Goal: Information Seeking & Learning: Learn about a topic

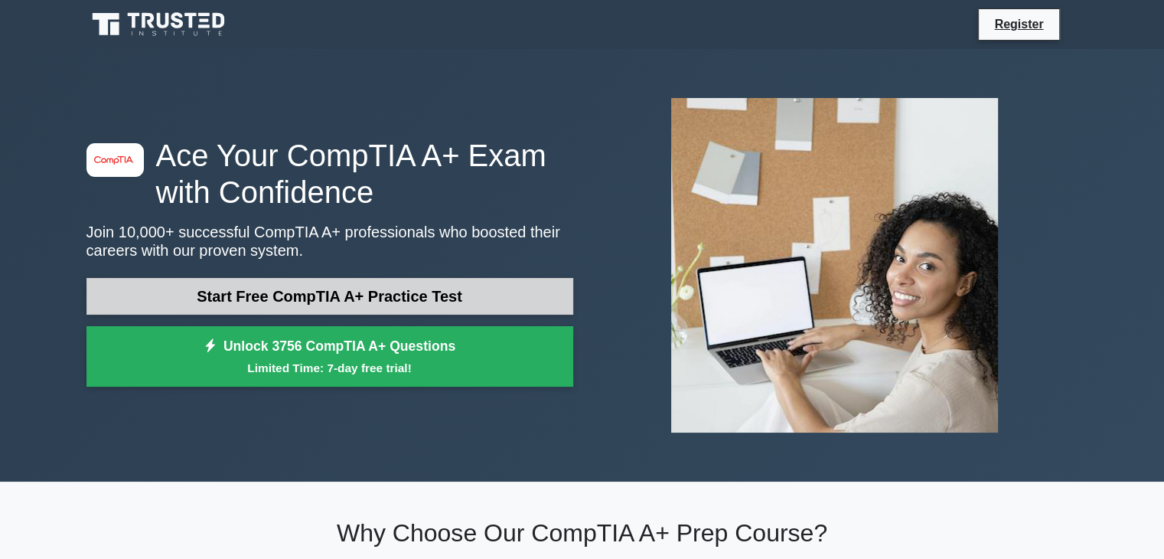
click at [358, 285] on link "Start Free CompTIA A+ Practice Test" at bounding box center [329, 296] width 487 height 37
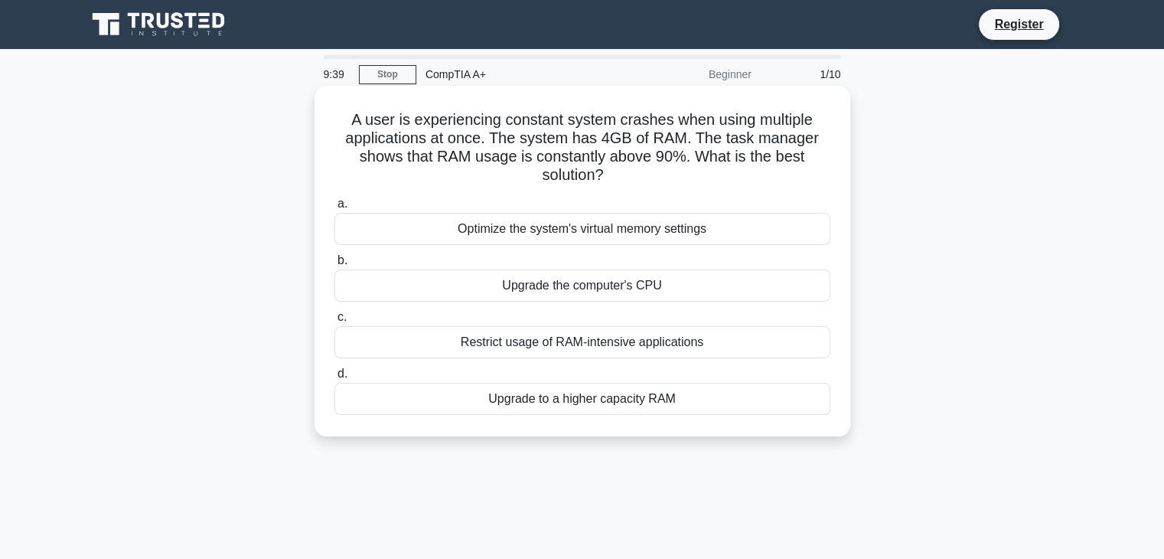
click at [618, 404] on div "Upgrade to a higher capacity RAM" at bounding box center [582, 399] width 496 height 32
click at [334, 379] on input "d. Upgrade to a higher capacity RAM" at bounding box center [334, 374] width 0 height 10
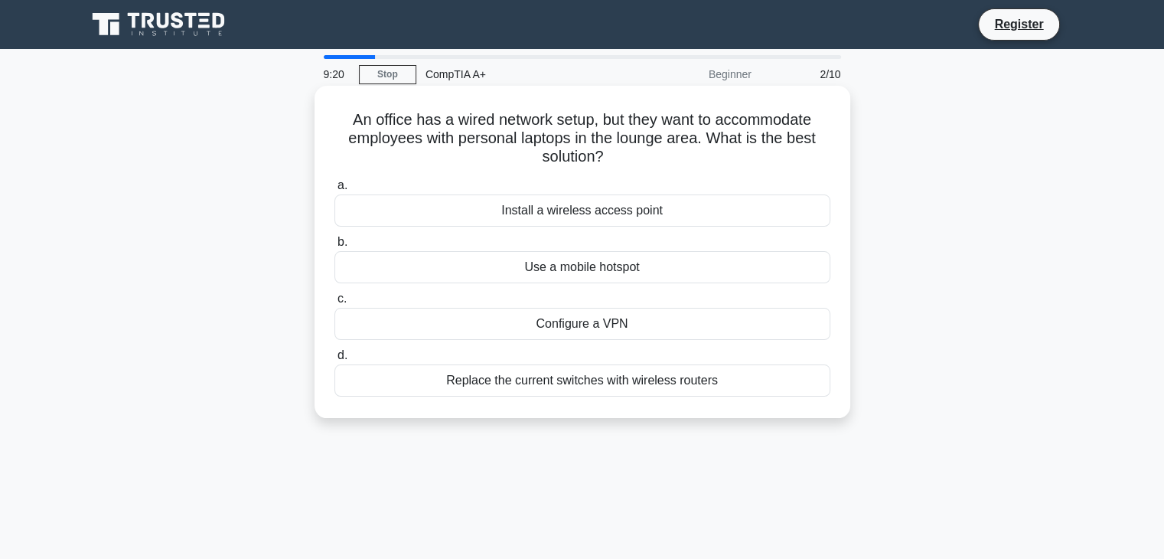
click at [603, 207] on div "Install a wireless access point" at bounding box center [582, 210] width 496 height 32
click at [334, 191] on input "a. Install a wireless access point" at bounding box center [334, 186] width 0 height 10
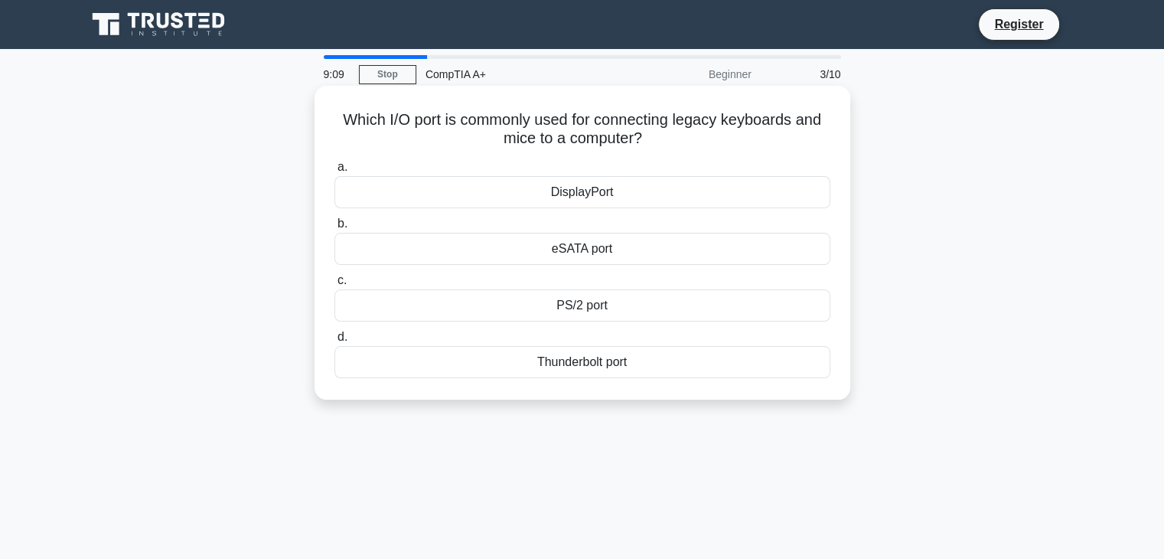
click at [600, 314] on div "PS/2 port" at bounding box center [582, 305] width 496 height 32
click at [334, 285] on input "c. PS/2 port" at bounding box center [334, 280] width 0 height 10
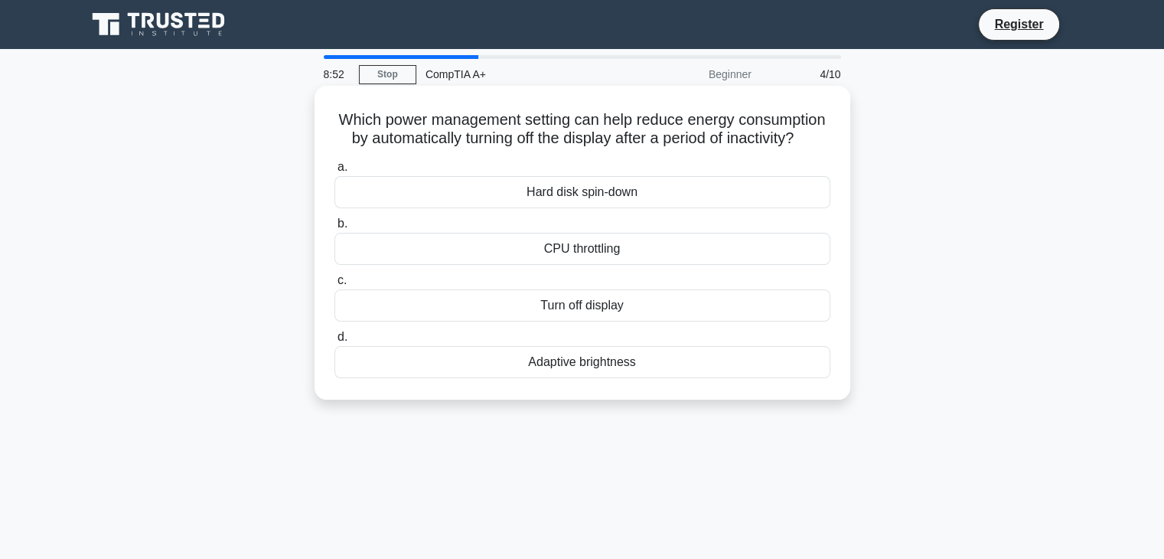
click at [590, 321] on div "Turn off display" at bounding box center [582, 305] width 496 height 32
click at [334, 285] on input "c. Turn off display" at bounding box center [334, 280] width 0 height 10
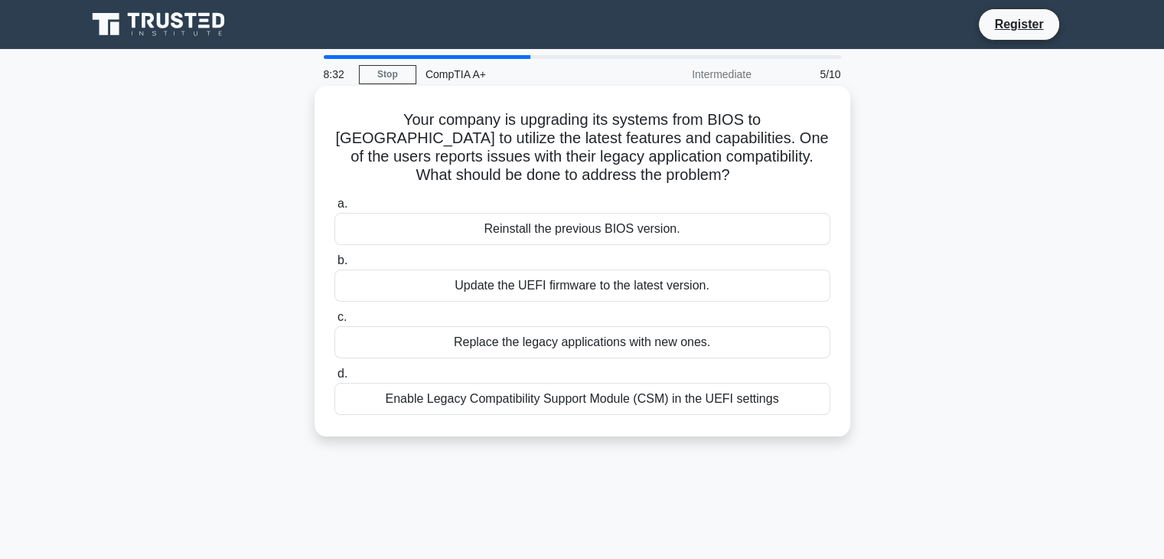
click at [527, 249] on div "a. Reinstall the previous BIOS version. b. Update the UEFI firmware to the late…" at bounding box center [582, 304] width 514 height 226
click at [514, 256] on label "b. Update the UEFI firmware to the latest version." at bounding box center [582, 276] width 496 height 50
click at [334, 256] on input "b. Update the UEFI firmware to the latest version." at bounding box center [334, 261] width 0 height 10
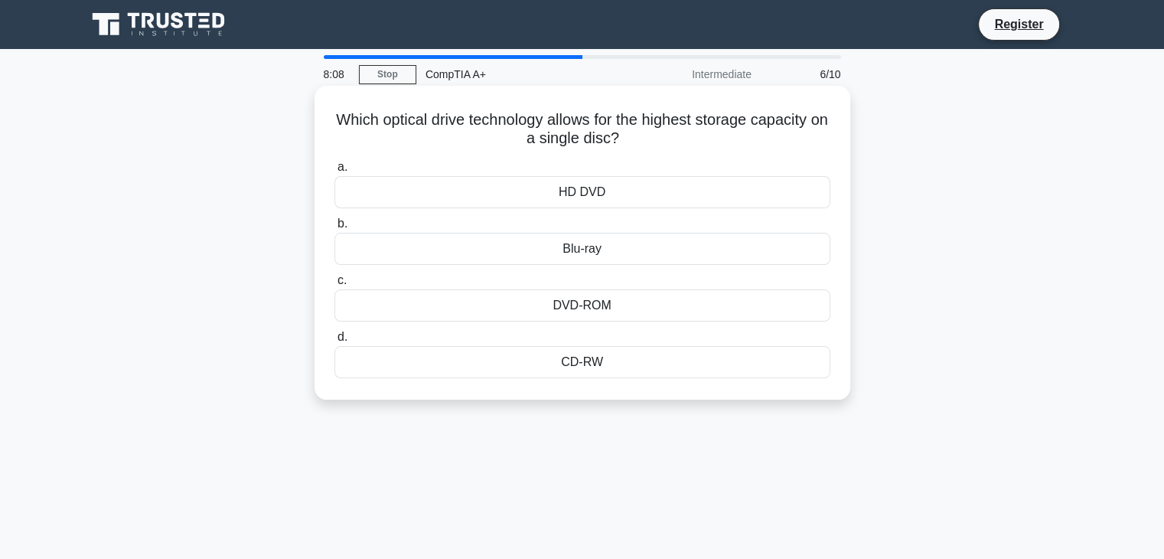
click at [613, 299] on div "DVD-ROM" at bounding box center [582, 305] width 496 height 32
click at [334, 285] on input "c. DVD-ROM" at bounding box center [334, 280] width 0 height 10
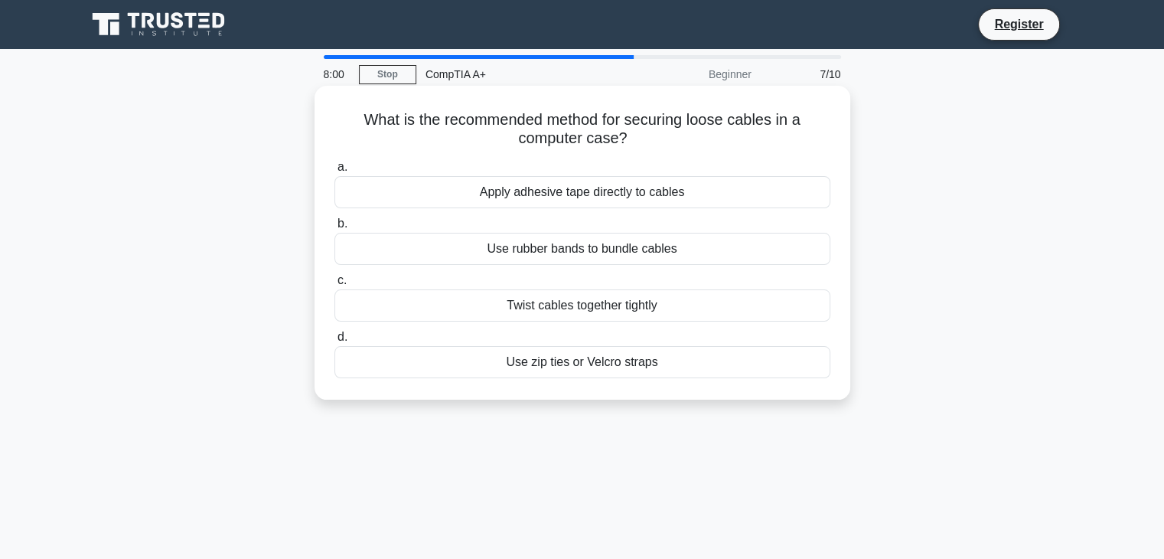
click at [612, 367] on div "Use zip ties or Velcro straps" at bounding box center [582, 362] width 496 height 32
click at [334, 342] on input "d. Use zip ties or Velcro straps" at bounding box center [334, 337] width 0 height 10
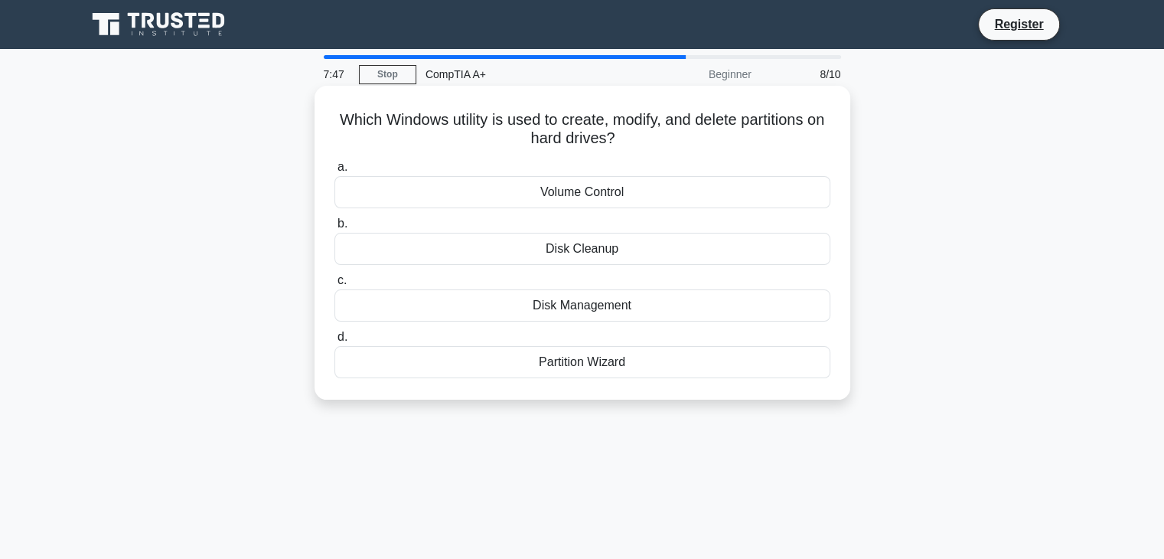
click at [578, 319] on div "Disk Management" at bounding box center [582, 305] width 496 height 32
click at [334, 285] on input "c. Disk Management" at bounding box center [334, 280] width 0 height 10
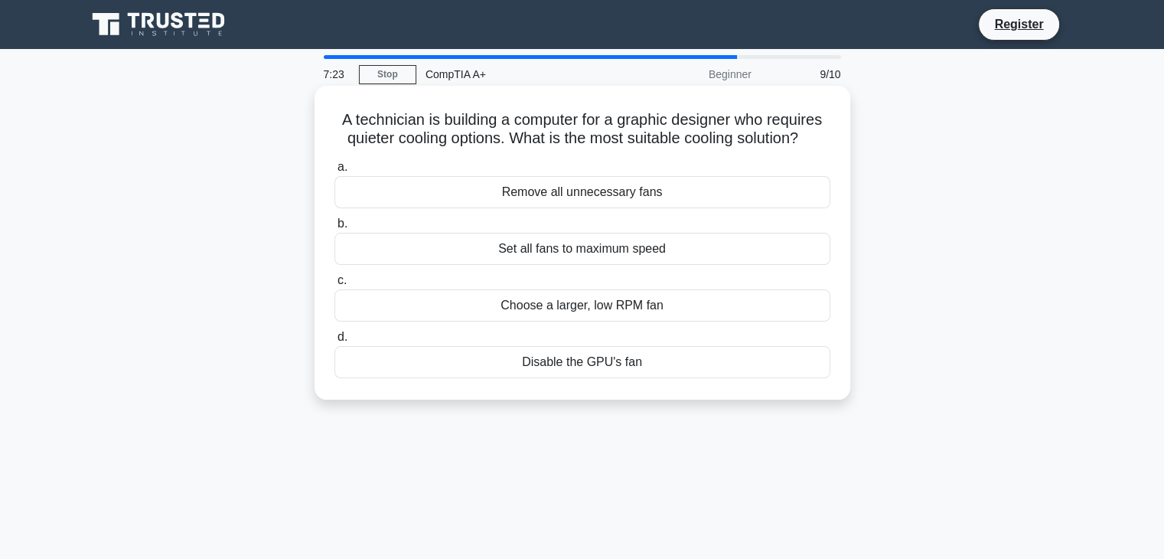
click at [554, 308] on div "Choose a larger, low RPM fan" at bounding box center [582, 305] width 496 height 32
click at [334, 285] on input "c. Choose a larger, low RPM fan" at bounding box center [334, 280] width 0 height 10
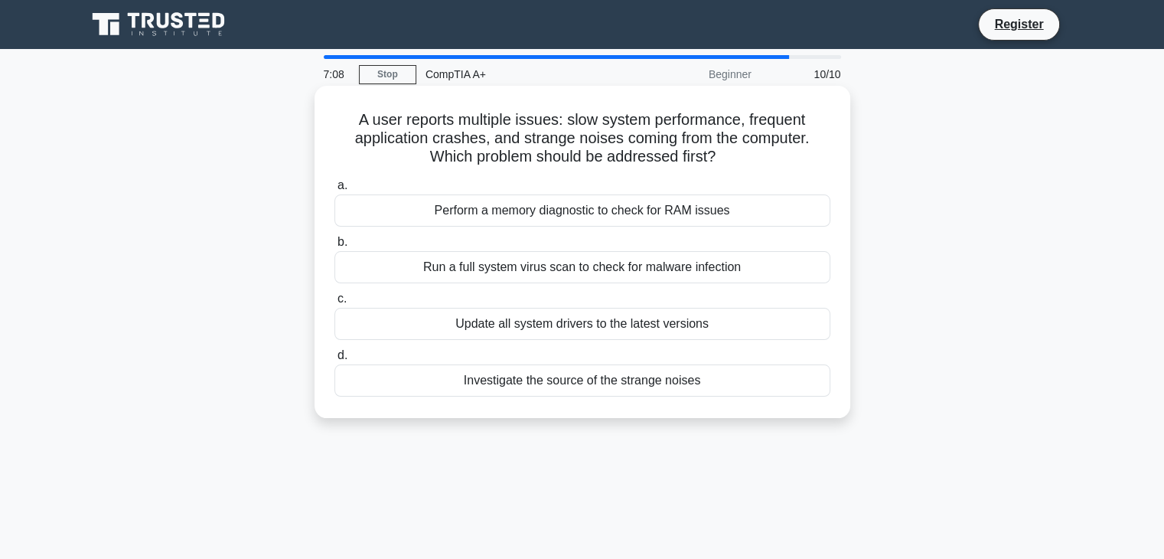
click at [643, 381] on div "Investigate the source of the strange noises" at bounding box center [582, 380] width 496 height 32
click at [334, 360] on input "d. Investigate the source of the strange noises" at bounding box center [334, 355] width 0 height 10
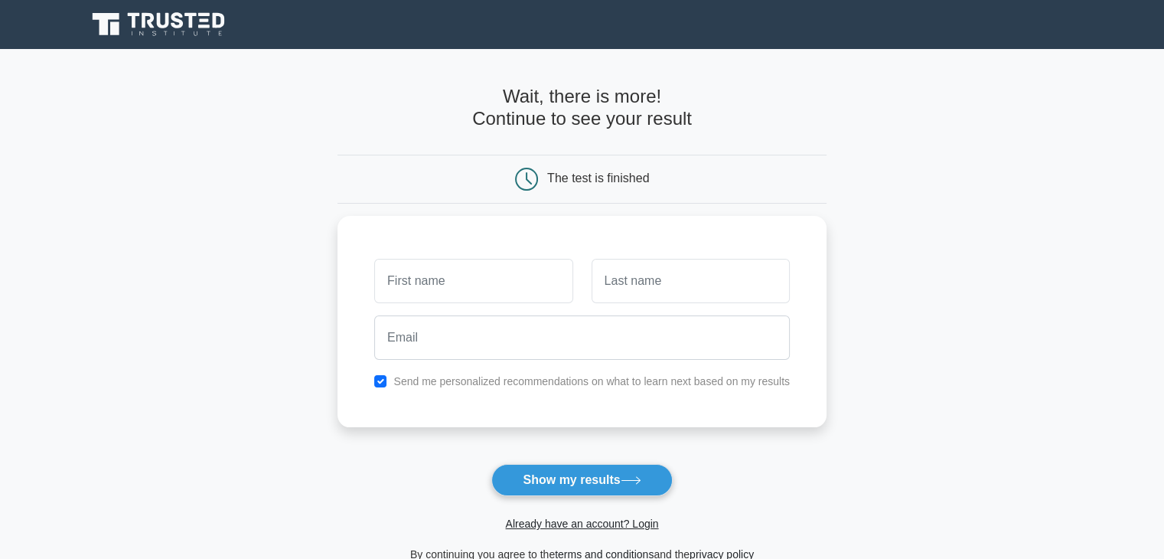
click at [985, 331] on main "Wait, there is more! Continue to see your result The test is finished and the" at bounding box center [582, 324] width 1164 height 551
click at [520, 279] on input "text" at bounding box center [473, 277] width 198 height 44
click at [561, 477] on button "Show my results" at bounding box center [581, 480] width 181 height 32
type input "nithish"
click at [617, 291] on input "text" at bounding box center [690, 277] width 198 height 44
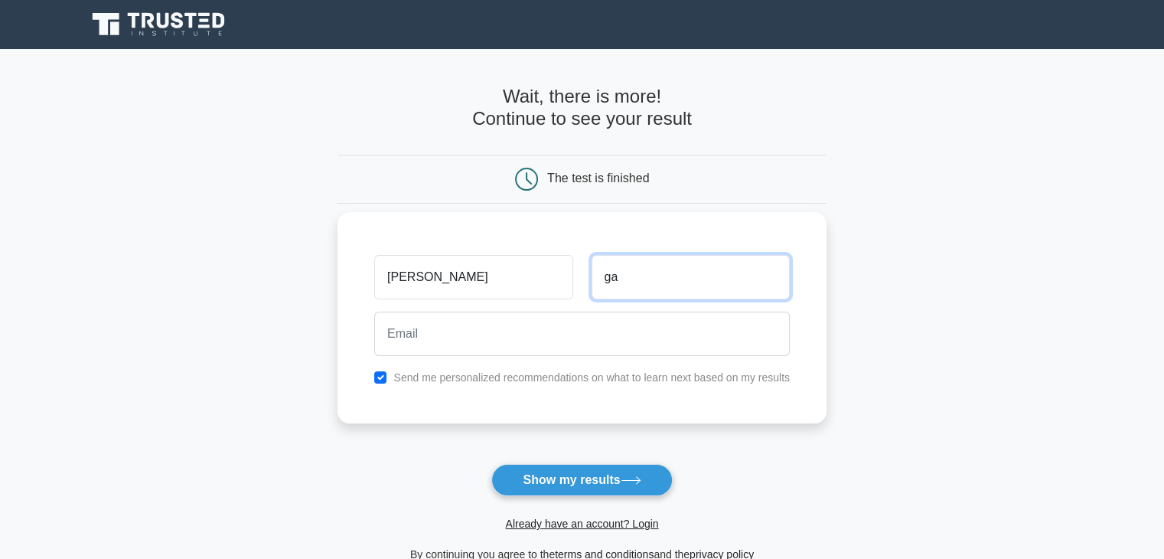
type input "g"
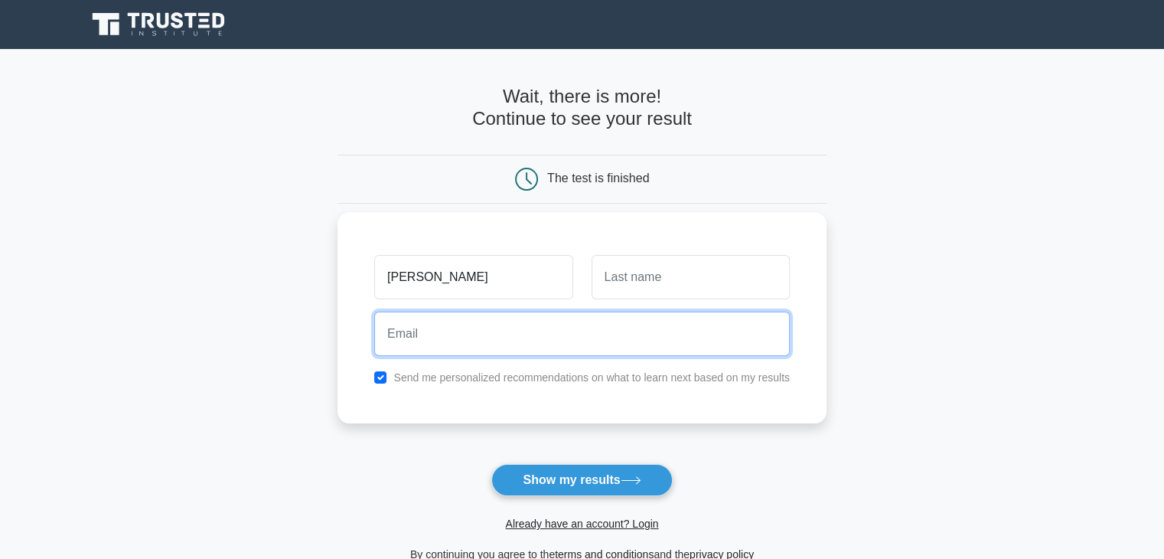
click at [595, 342] on input "email" at bounding box center [581, 333] width 415 height 44
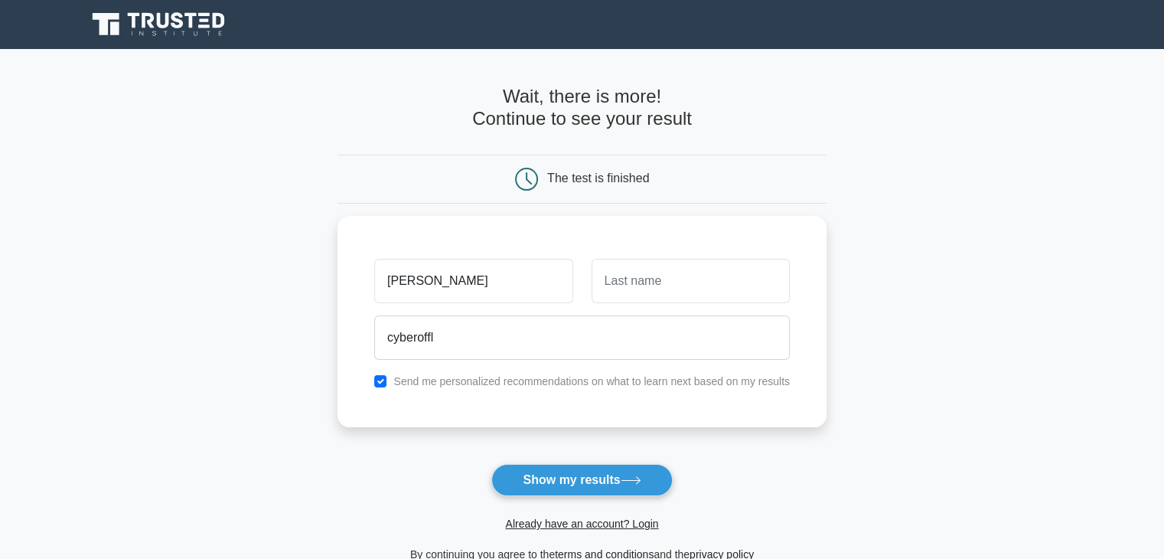
click at [1122, 204] on main "Wait, there is more! Continue to see your result The test is finished nithish" at bounding box center [582, 324] width 1164 height 551
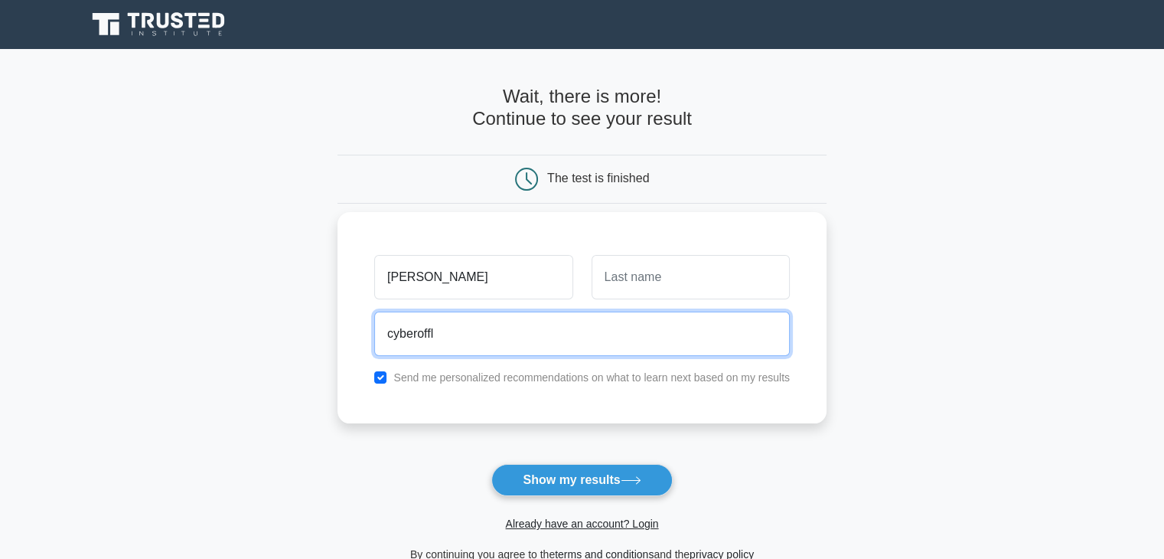
click at [636, 342] on input "cyberoffl" at bounding box center [581, 333] width 415 height 44
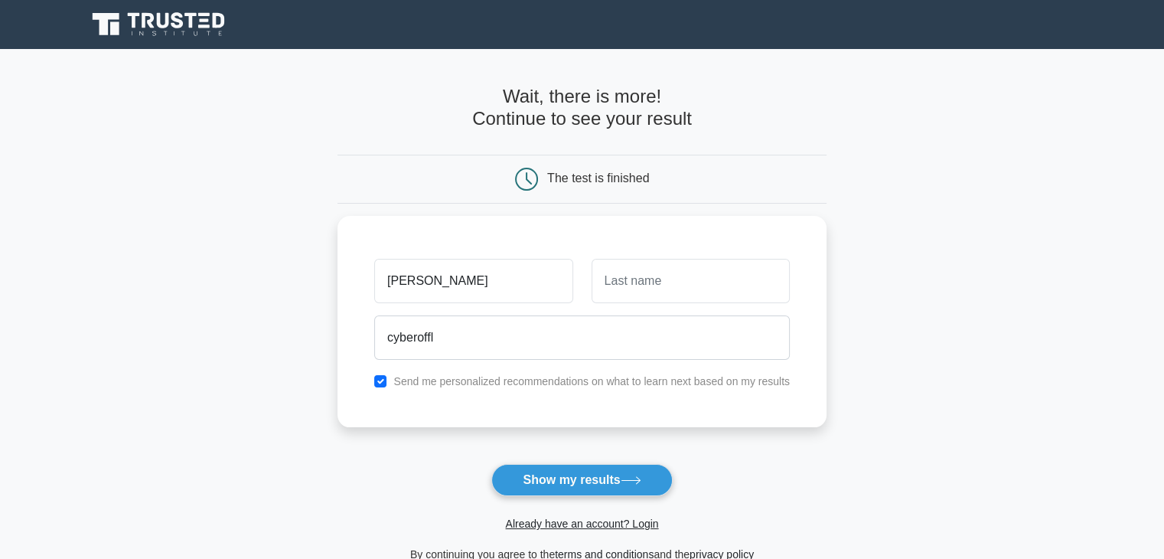
click at [1152, 81] on main "Wait, there is more! Continue to see your result The test is finished nithish" at bounding box center [582, 324] width 1164 height 551
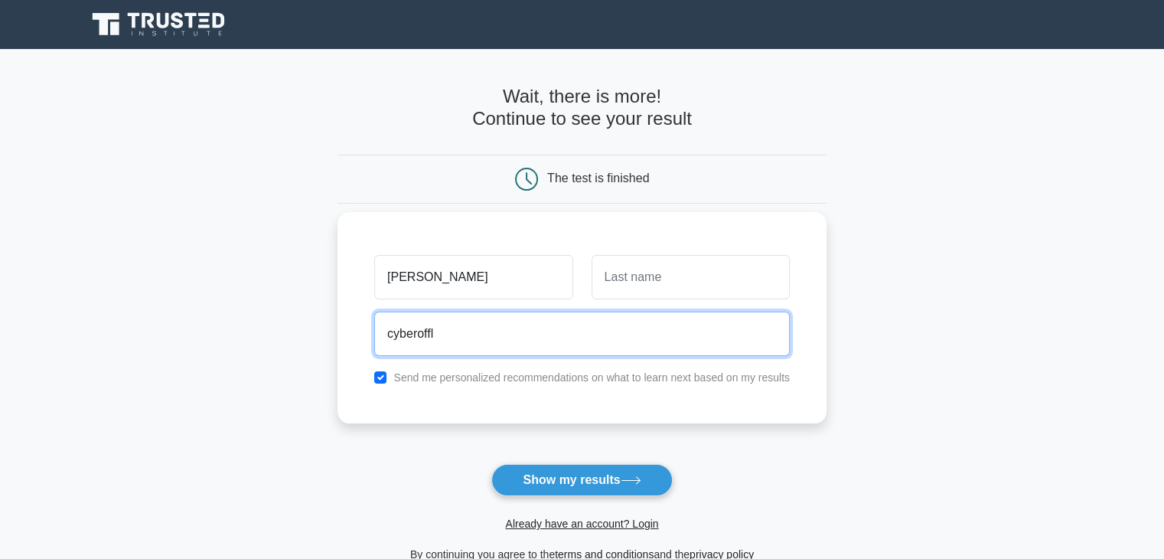
click at [536, 332] on input "cyberoffl" at bounding box center [581, 333] width 415 height 44
type input "cyberoffl.nithish@gmail.com"
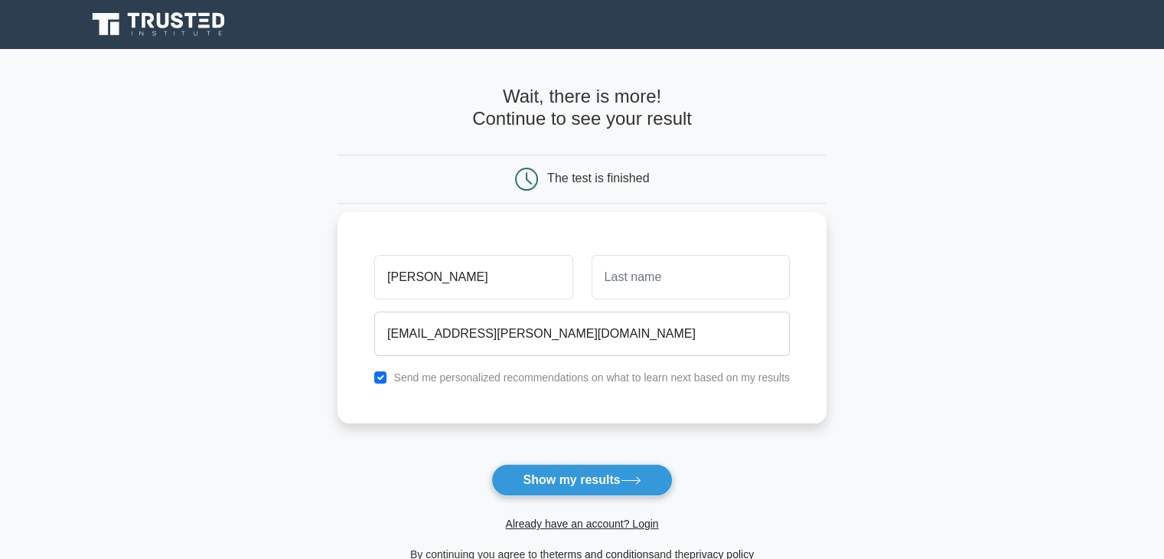
click at [406, 380] on label "Send me personalized recommendations on what to learn next based on my results" at bounding box center [591, 377] width 396 height 12
click at [407, 376] on label "Send me personalized recommendations on what to learn next based on my results" at bounding box center [591, 377] width 396 height 12
click at [383, 377] on input "checkbox" at bounding box center [380, 377] width 12 height 12
checkbox input "false"
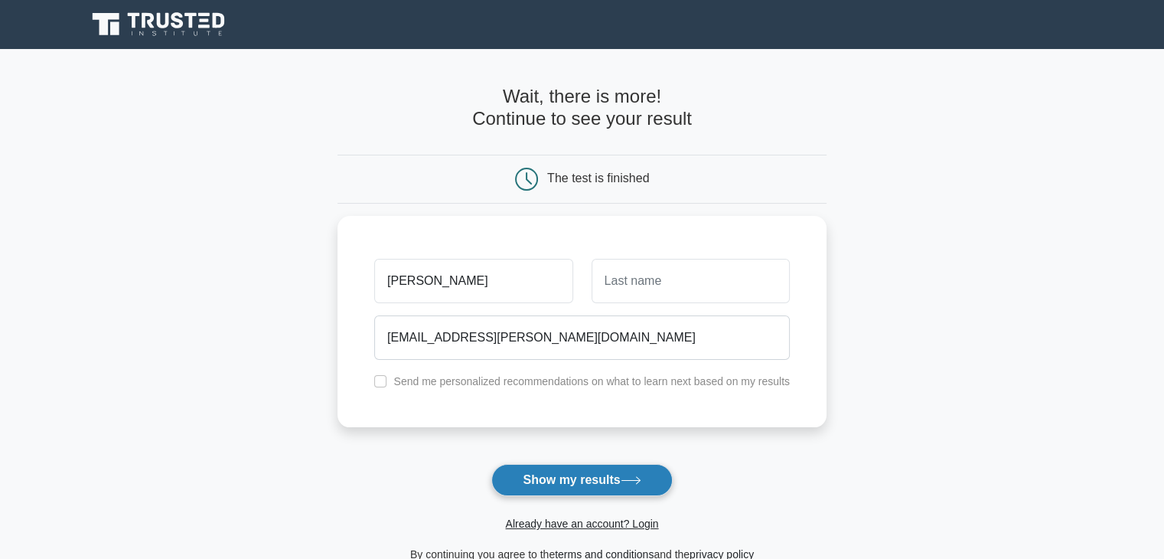
click at [568, 488] on button "Show my results" at bounding box center [581, 480] width 181 height 32
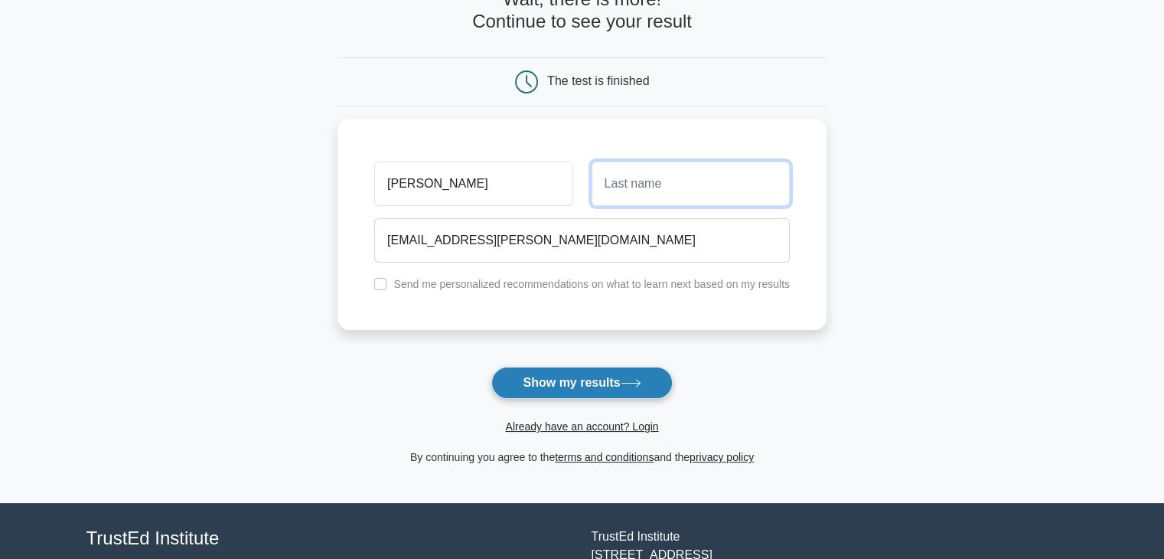
scroll to position [101, 0]
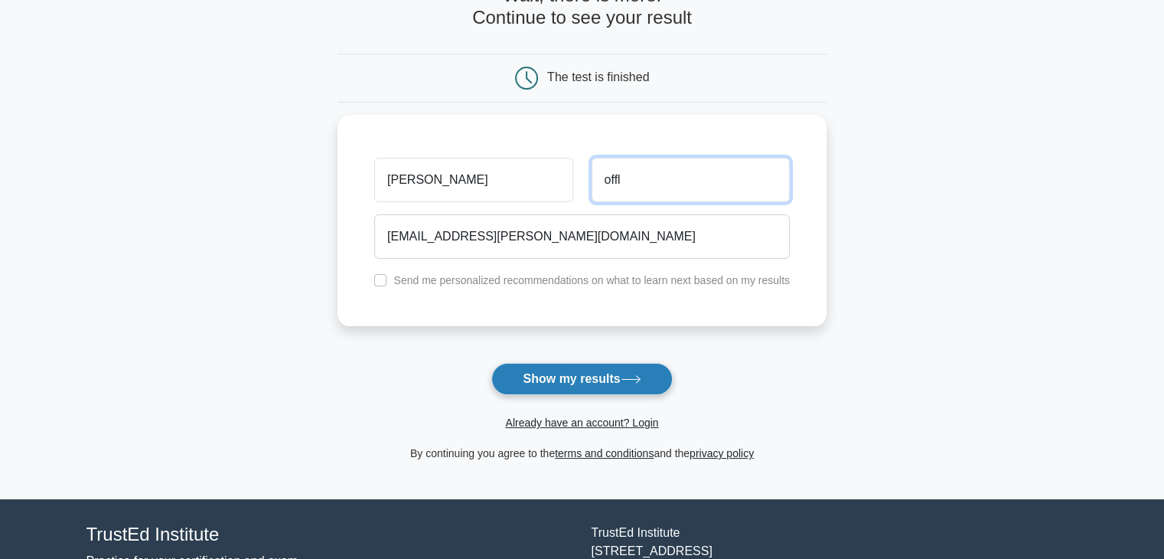
type input "offl"
click at [581, 377] on button "Show my results" at bounding box center [581, 379] width 181 height 32
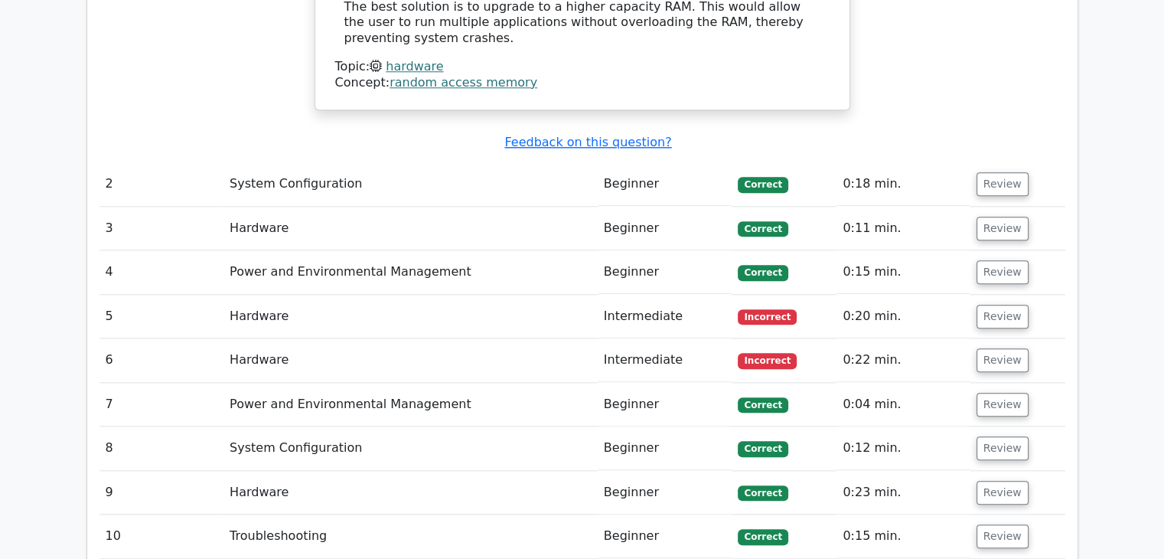
scroll to position [1585, 0]
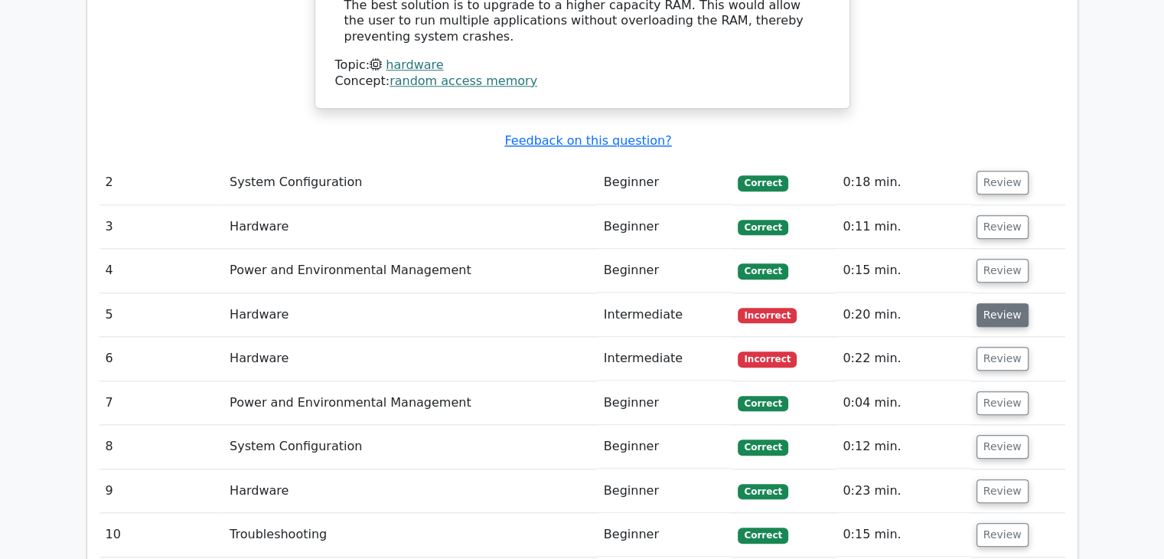
click at [992, 303] on button "Review" at bounding box center [1002, 315] width 52 height 24
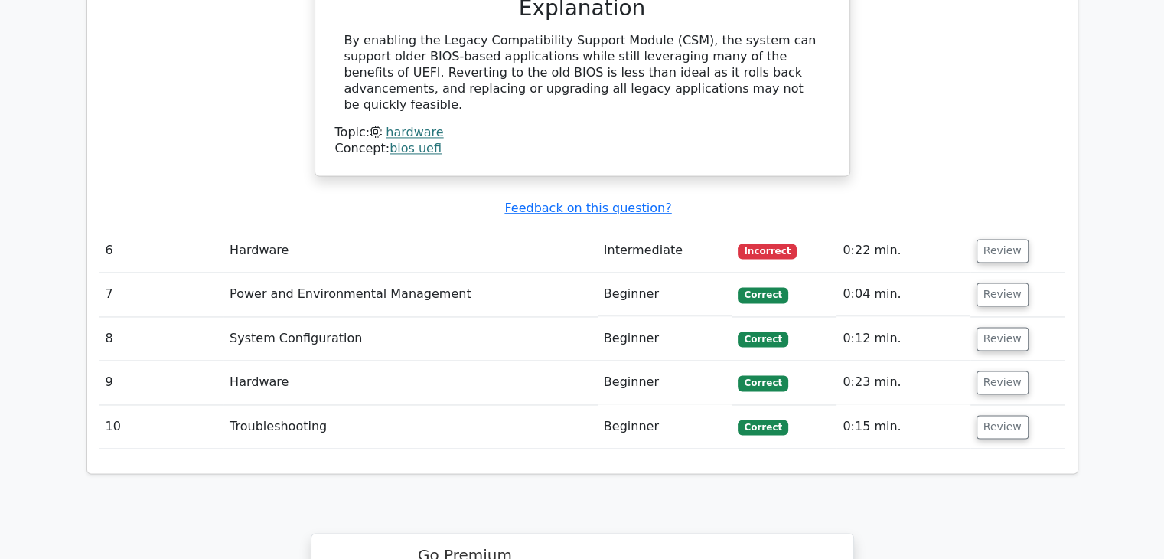
scroll to position [2276, 0]
click at [989, 238] on button "Review" at bounding box center [1002, 250] width 52 height 24
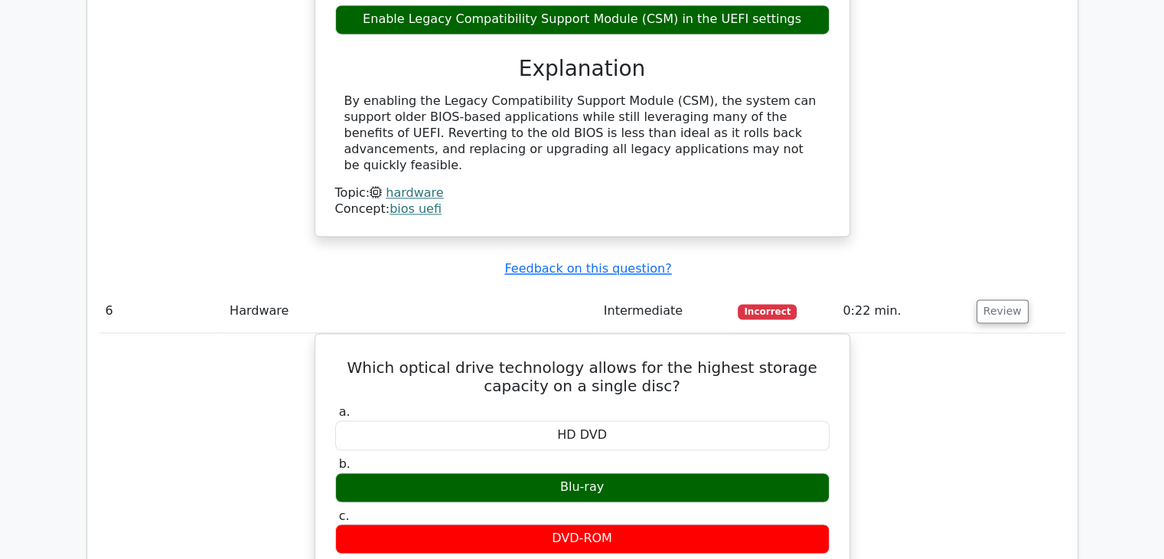
scroll to position [2214, 0]
